Goal: Obtain resource: Download file/media

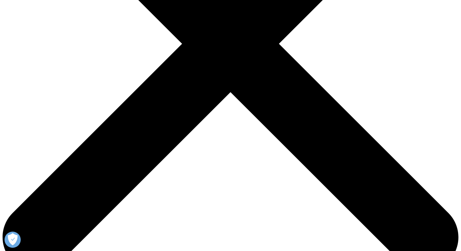
scroll to position [198, 0]
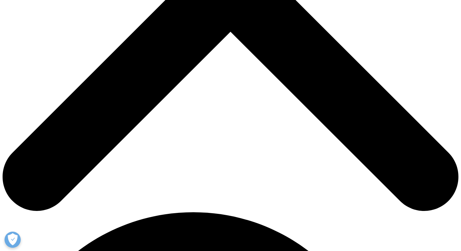
scroll to position [254, 0]
type input "[PERSON_NAME]"
type input "[EMAIL_ADDRESS][DOMAIN_NAME]"
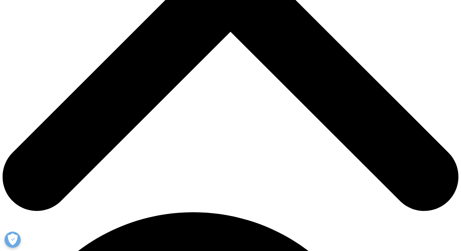
type input "Key account manager"
type input "Shila-Medic Kft."
select select "Hungary"
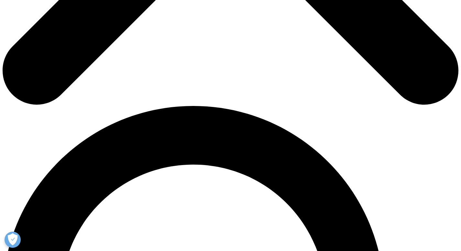
scroll to position [360, 0]
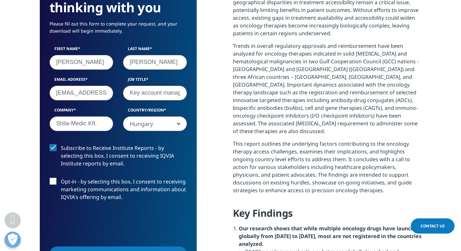
click at [52, 182] on label "Opt-in - by selecting this box, I consent to receiving marketing communications…" at bounding box center [117, 191] width 137 height 27
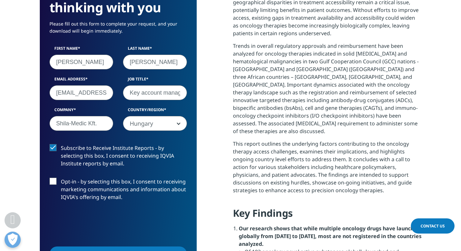
click at [61, 178] on input "Opt-in - by selecting this box, I consent to receiving marketing communications…" at bounding box center [61, 178] width 0 height 0
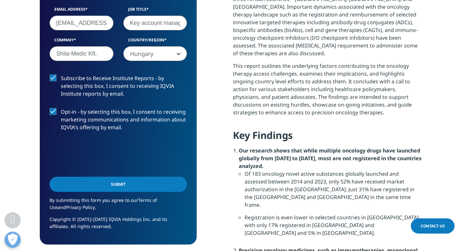
scroll to position [439, 0]
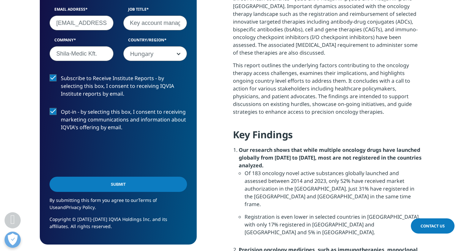
click at [125, 189] on input "Submit" at bounding box center [117, 184] width 137 height 15
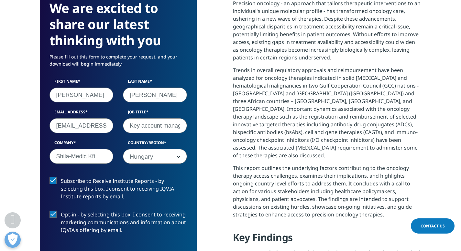
scroll to position [3, 3]
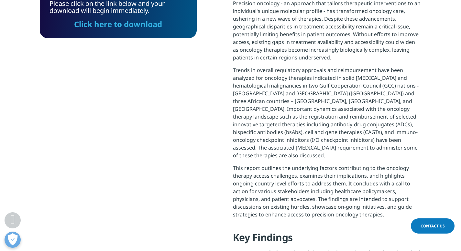
click at [142, 26] on link "Click here to download" at bounding box center [118, 24] width 88 height 11
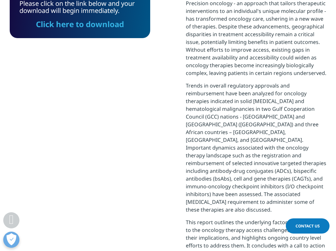
scroll to position [782, 316]
